Goal: Obtain resource: Download file/media

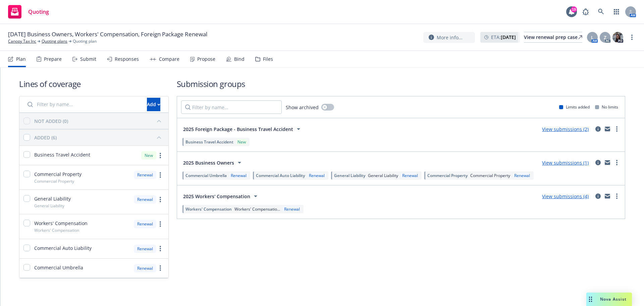
click at [88, 58] on div "Submit" at bounding box center [88, 58] width 16 height 5
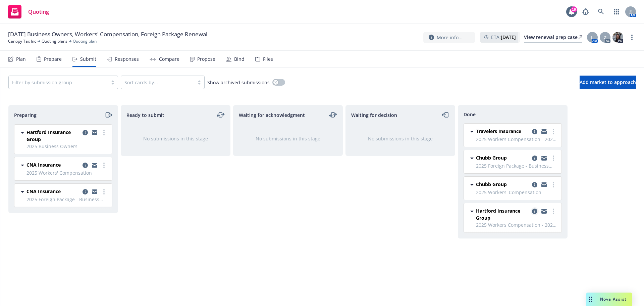
click at [534, 212] on icon "copy logging email" at bounding box center [534, 210] width 5 height 5
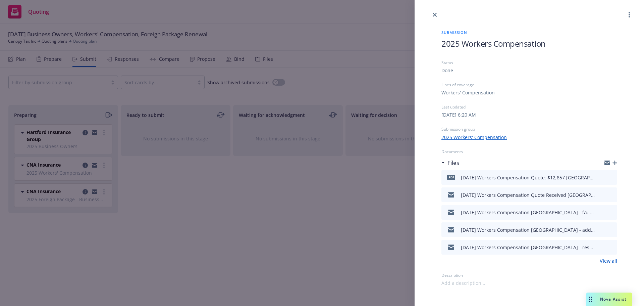
click at [599, 177] on icon "download file" at bounding box center [599, 176] width 5 height 5
click at [435, 14] on icon "close" at bounding box center [435, 15] width 4 height 4
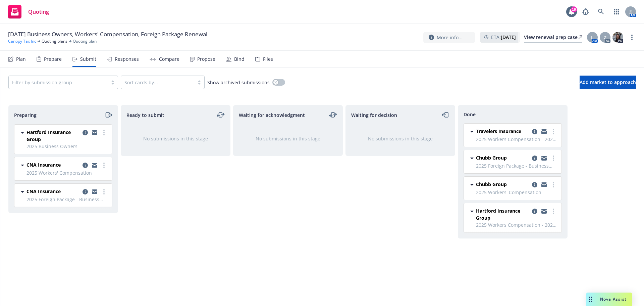
click at [20, 41] on link "Canopy Tax Inc" at bounding box center [22, 41] width 28 height 6
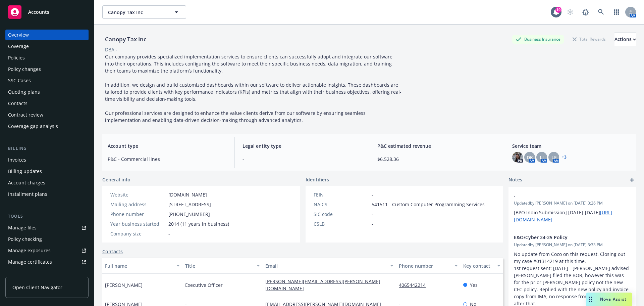
click at [20, 58] on div "Policies" at bounding box center [16, 57] width 17 height 11
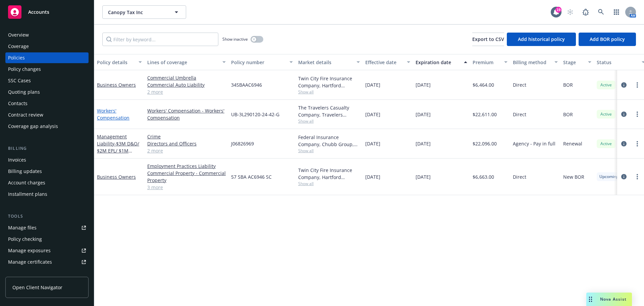
click at [111, 116] on link "Workers' Compensation" at bounding box center [113, 113] width 33 height 13
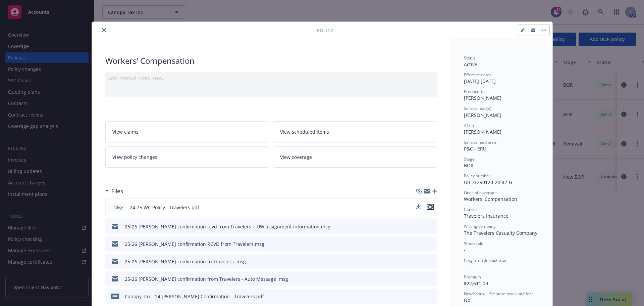
click at [427, 206] on icon "preview file" at bounding box center [430, 206] width 6 height 5
drag, startPoint x: 100, startPoint y: 29, endPoint x: 84, endPoint y: 46, distance: 23.0
click at [102, 29] on icon "close" at bounding box center [104, 30] width 4 height 4
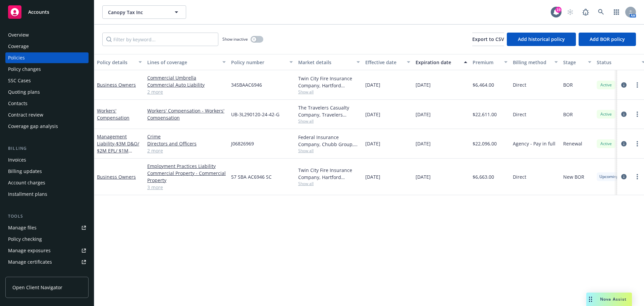
click at [23, 229] on div "Manage files" at bounding box center [22, 227] width 29 height 11
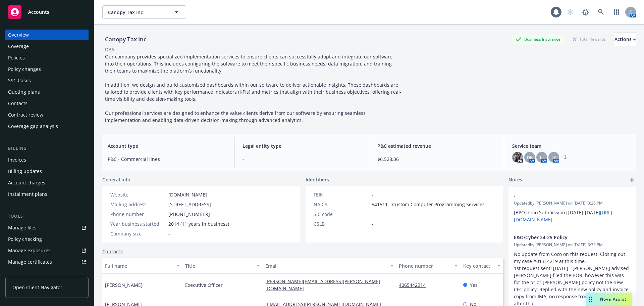
click at [19, 60] on div "Policies" at bounding box center [16, 57] width 17 height 11
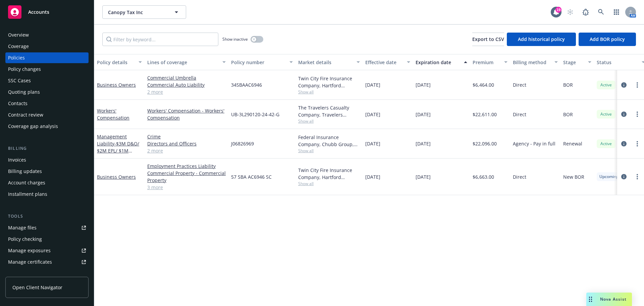
click at [109, 114] on div "Workers' Compensation" at bounding box center [119, 114] width 45 height 14
click at [106, 109] on link "Workers' Compensation" at bounding box center [113, 113] width 33 height 13
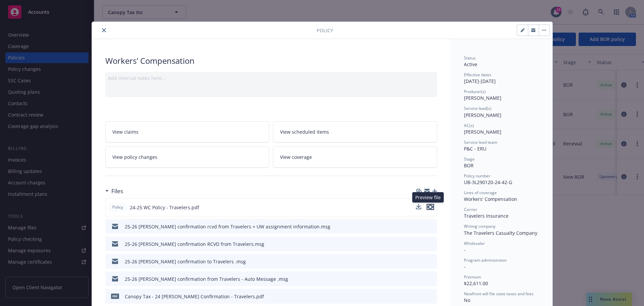
click at [427, 208] on icon "preview file" at bounding box center [430, 206] width 6 height 5
click at [102, 28] on icon "close" at bounding box center [104, 30] width 4 height 4
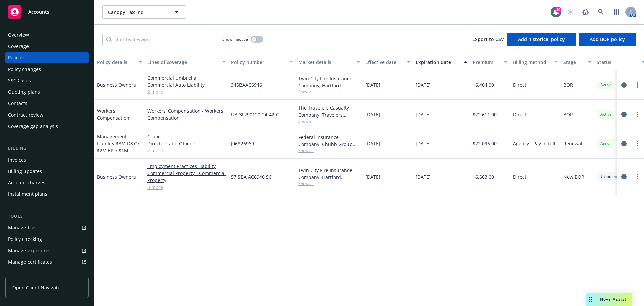
click at [34, 93] on div "Quoting plans" at bounding box center [24, 92] width 32 height 11
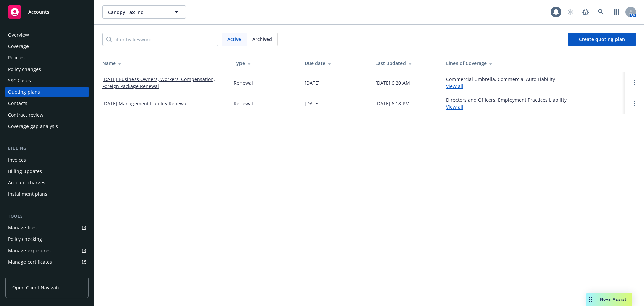
click at [138, 78] on link "[DATE] Business Owners, Workers' Compensation, Foreign Package Renewal" at bounding box center [162, 82] width 121 height 14
